Goal: Navigation & Orientation: Find specific page/section

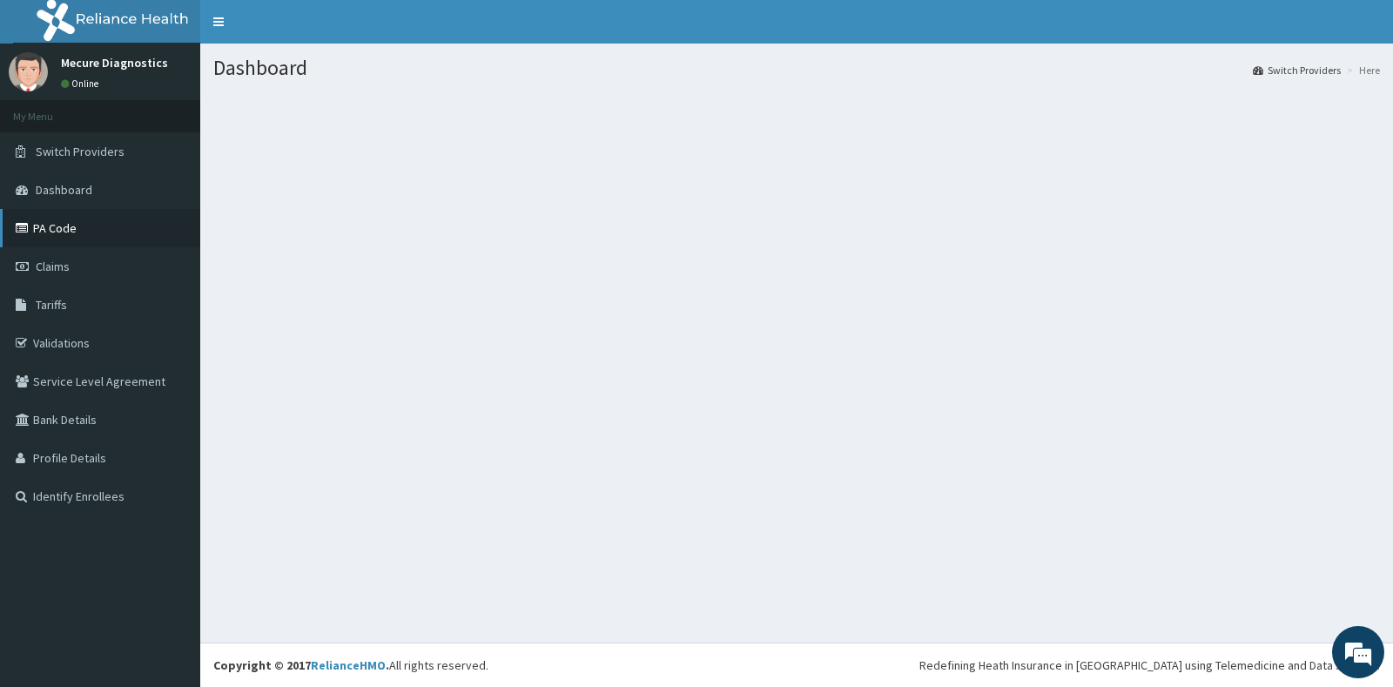
click at [30, 227] on icon at bounding box center [24, 228] width 17 height 12
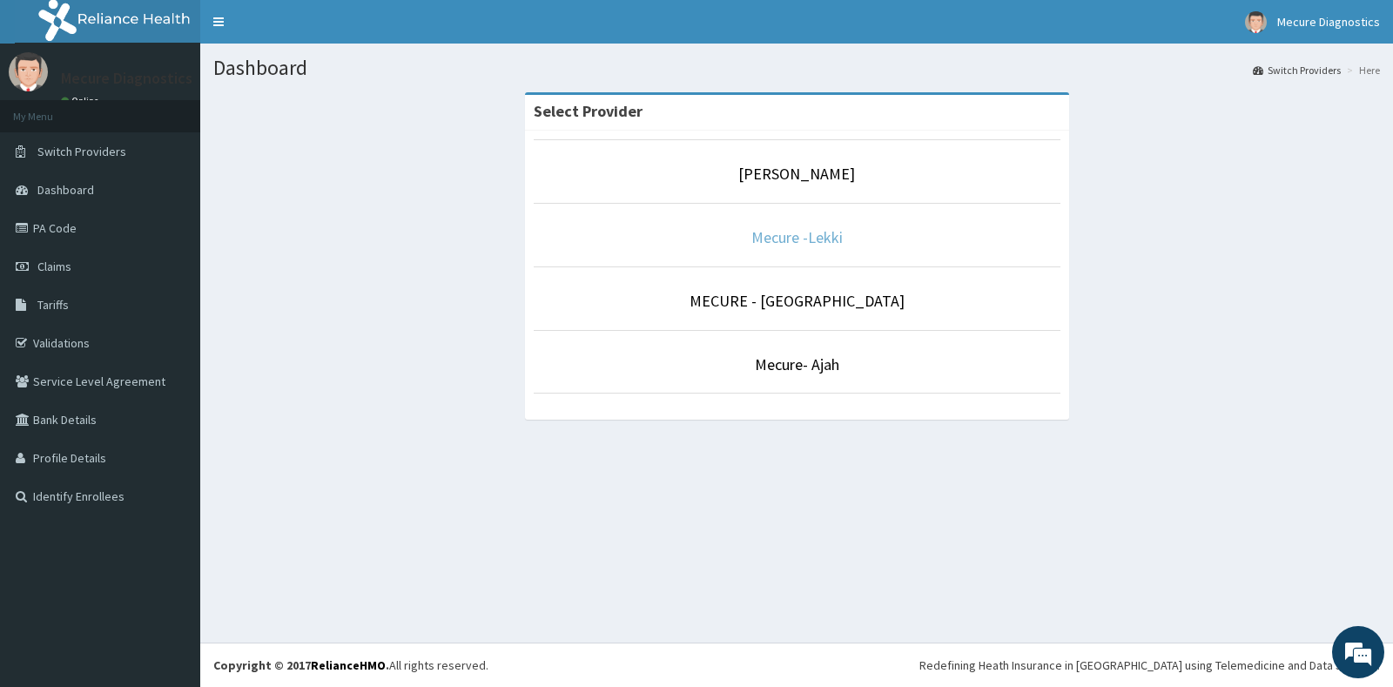
click at [796, 238] on link "Mecure -Lekki" at bounding box center [796, 237] width 91 height 20
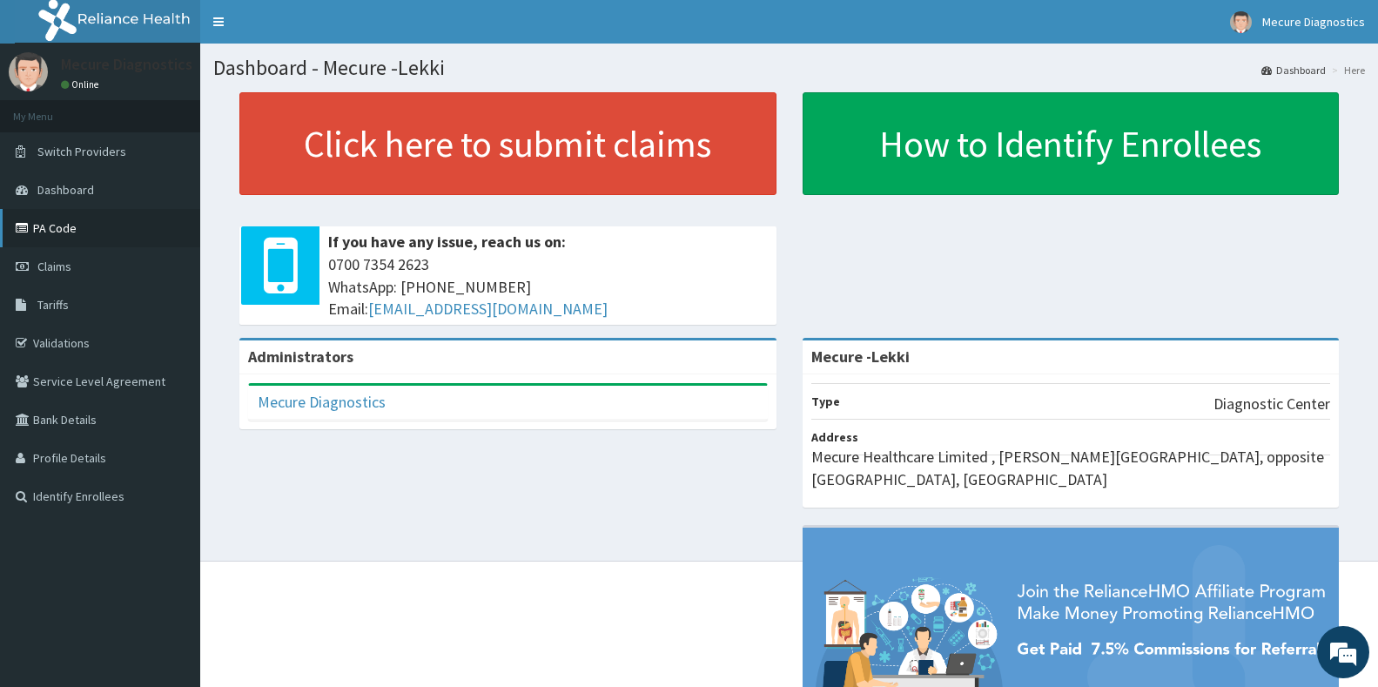
click at [26, 228] on icon at bounding box center [24, 228] width 17 height 12
